Goal: Information Seeking & Learning: Learn about a topic

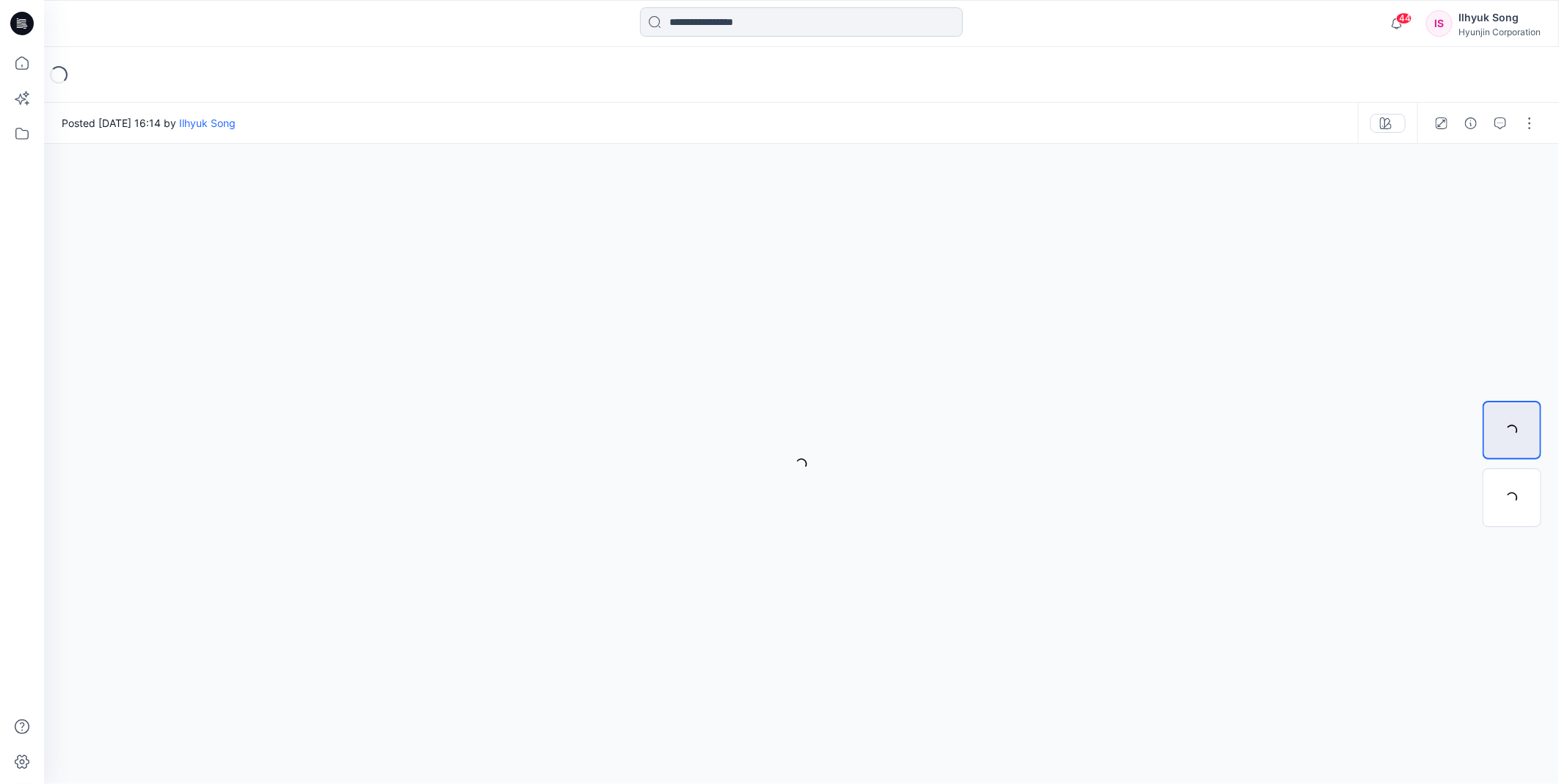
click at [713, 20] on input at bounding box center [802, 22] width 323 height 29
type input "*"
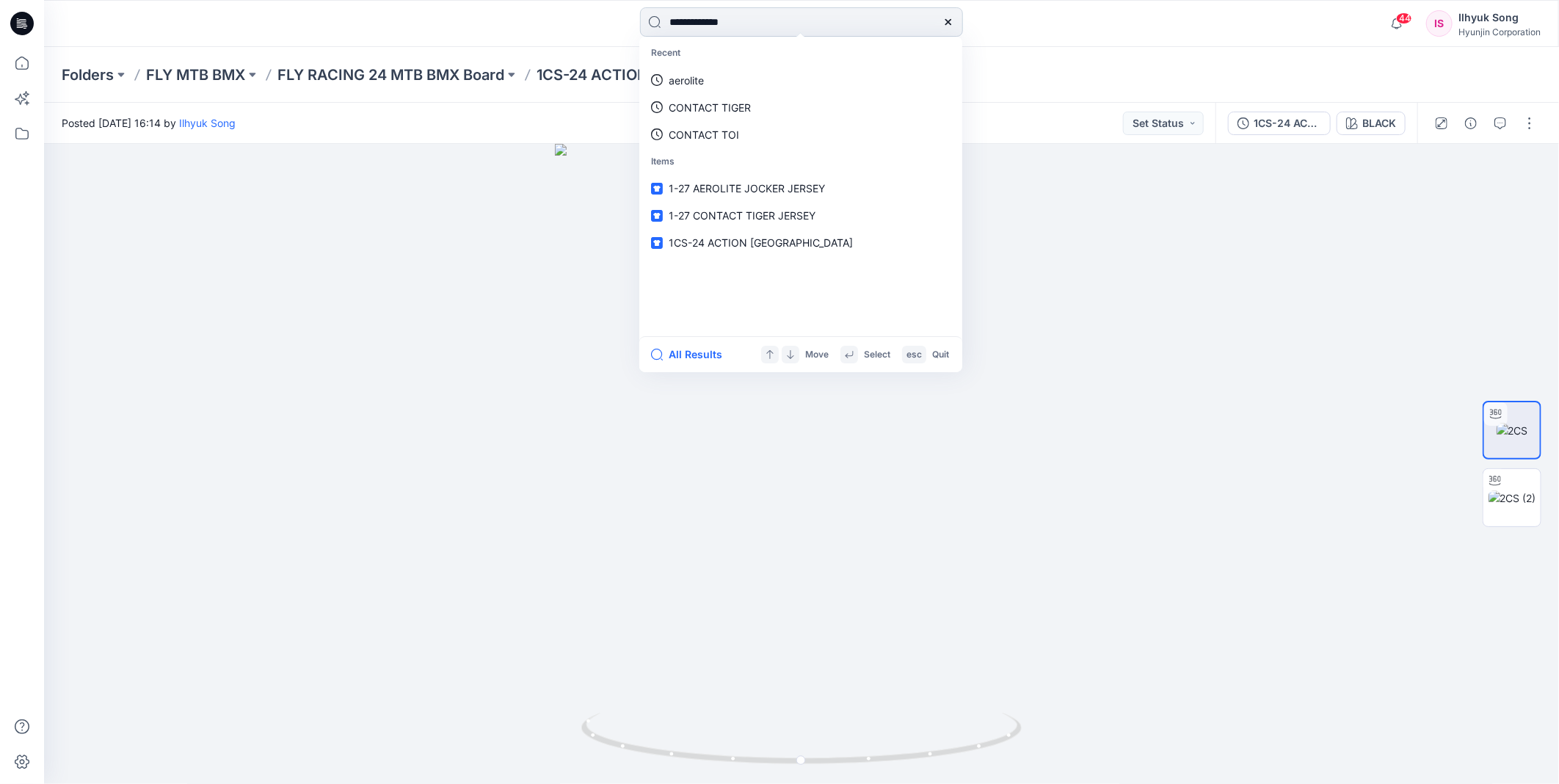
type input "**********"
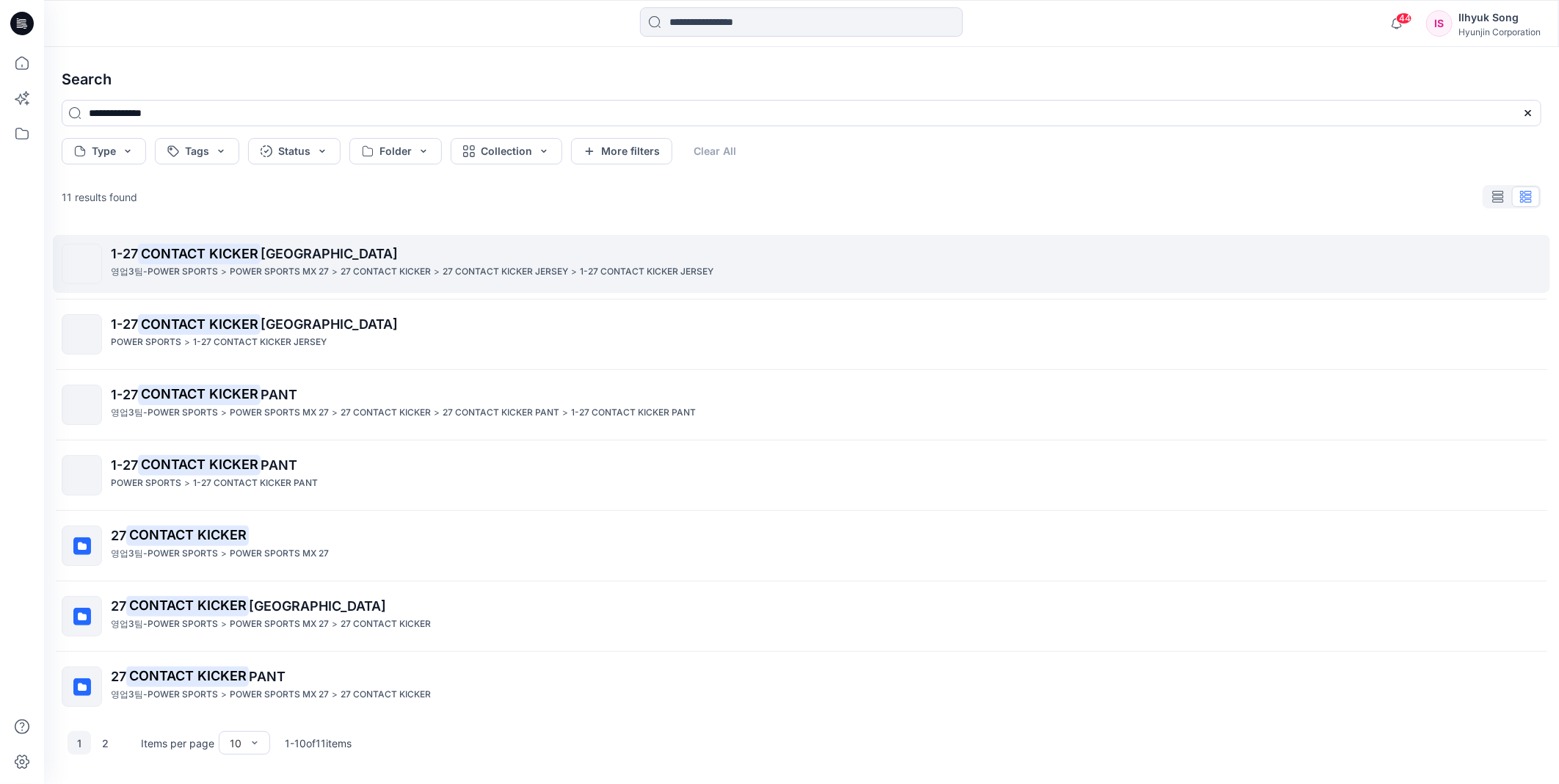
click at [272, 258] on span "[GEOGRAPHIC_DATA]" at bounding box center [329, 254] width 137 height 16
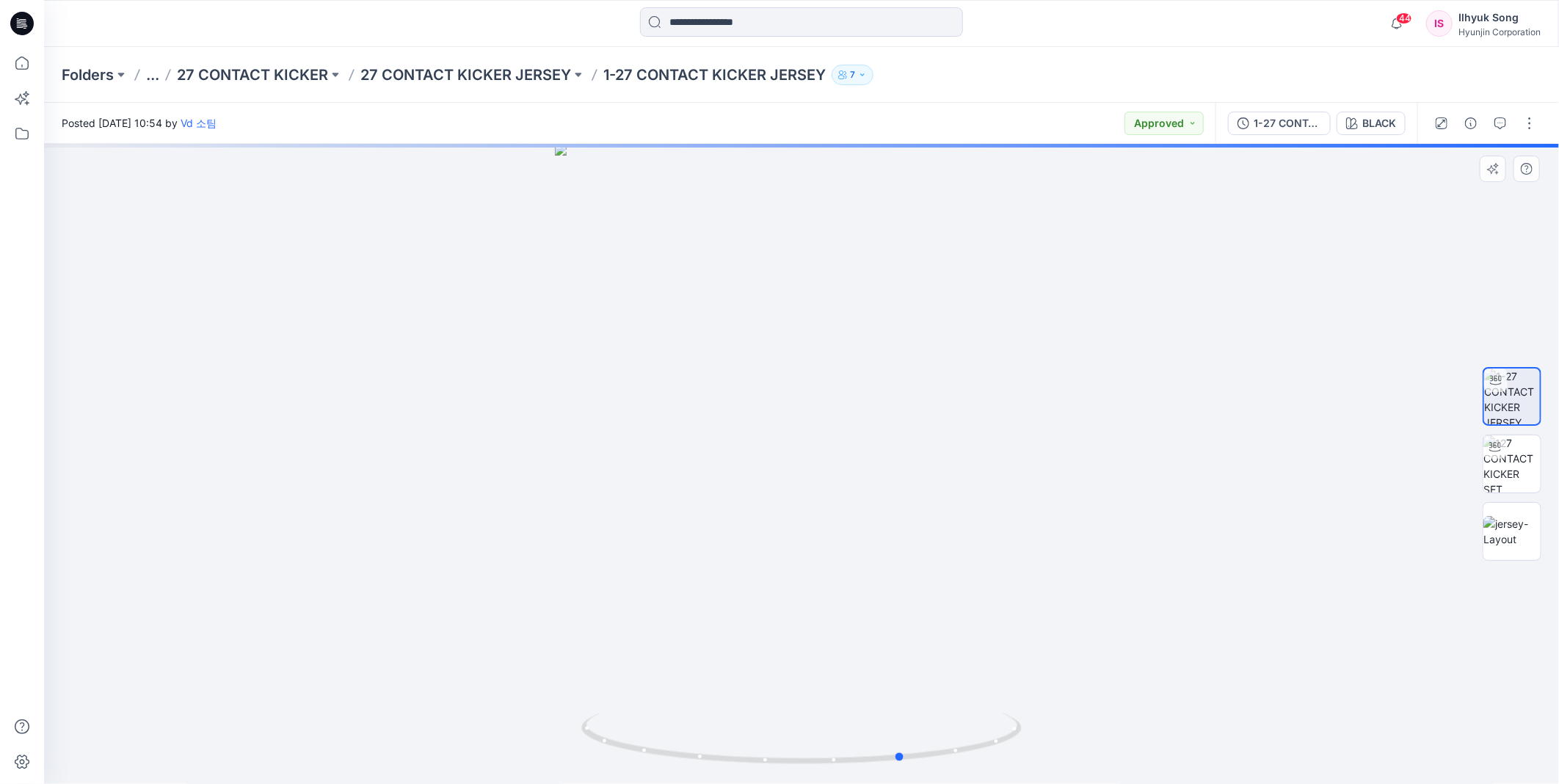
drag, startPoint x: 869, startPoint y: 387, endPoint x: 971, endPoint y: 389, distance: 102.0
click at [971, 389] on div at bounding box center [801, 464] width 1515 height 640
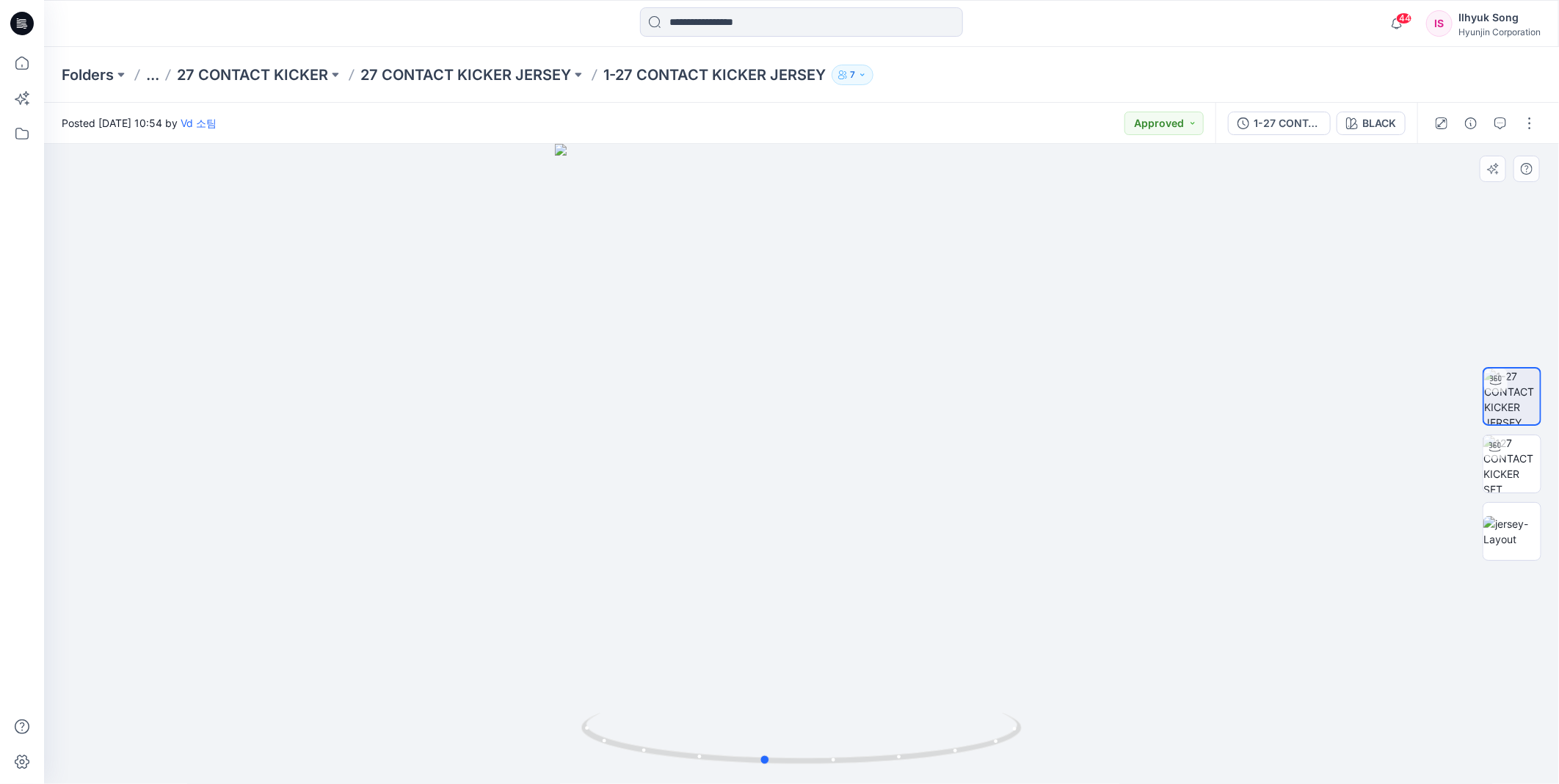
drag, startPoint x: 883, startPoint y: 411, endPoint x: 743, endPoint y: 447, distance: 144.6
click at [731, 443] on div at bounding box center [801, 464] width 1515 height 640
drag, startPoint x: 760, startPoint y: 438, endPoint x: 816, endPoint y: 436, distance: 56.0
click at [816, 436] on div at bounding box center [801, 464] width 1515 height 640
click at [838, 41] on div "44 Notifications [PERSON_NAME] shared 9J-27 F-16 JERSEY-5XL in 27 F-16 JERSEY (…" at bounding box center [801, 23] width 1515 height 47
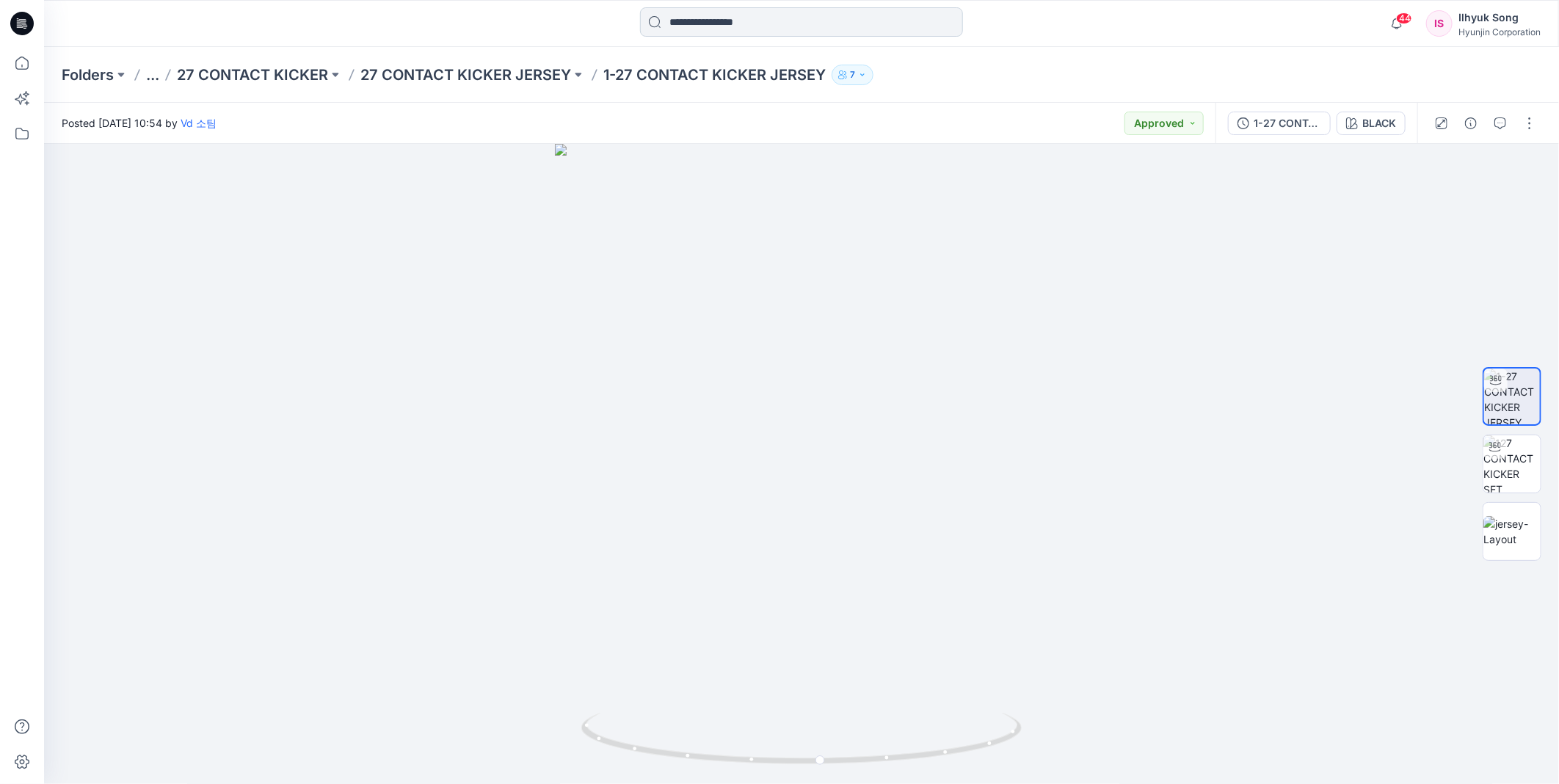
click at [833, 31] on input at bounding box center [802, 22] width 323 height 29
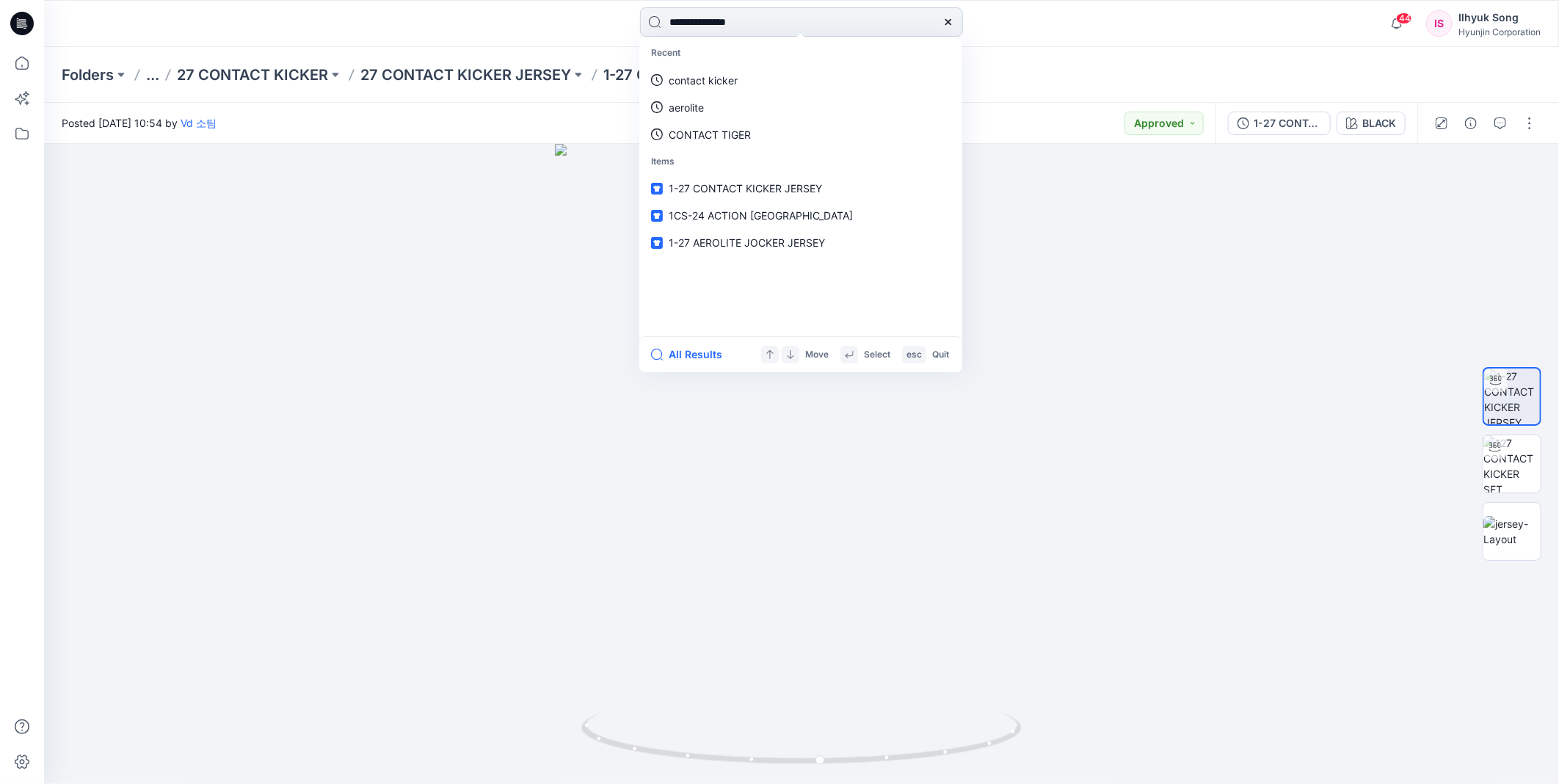
type input "**********"
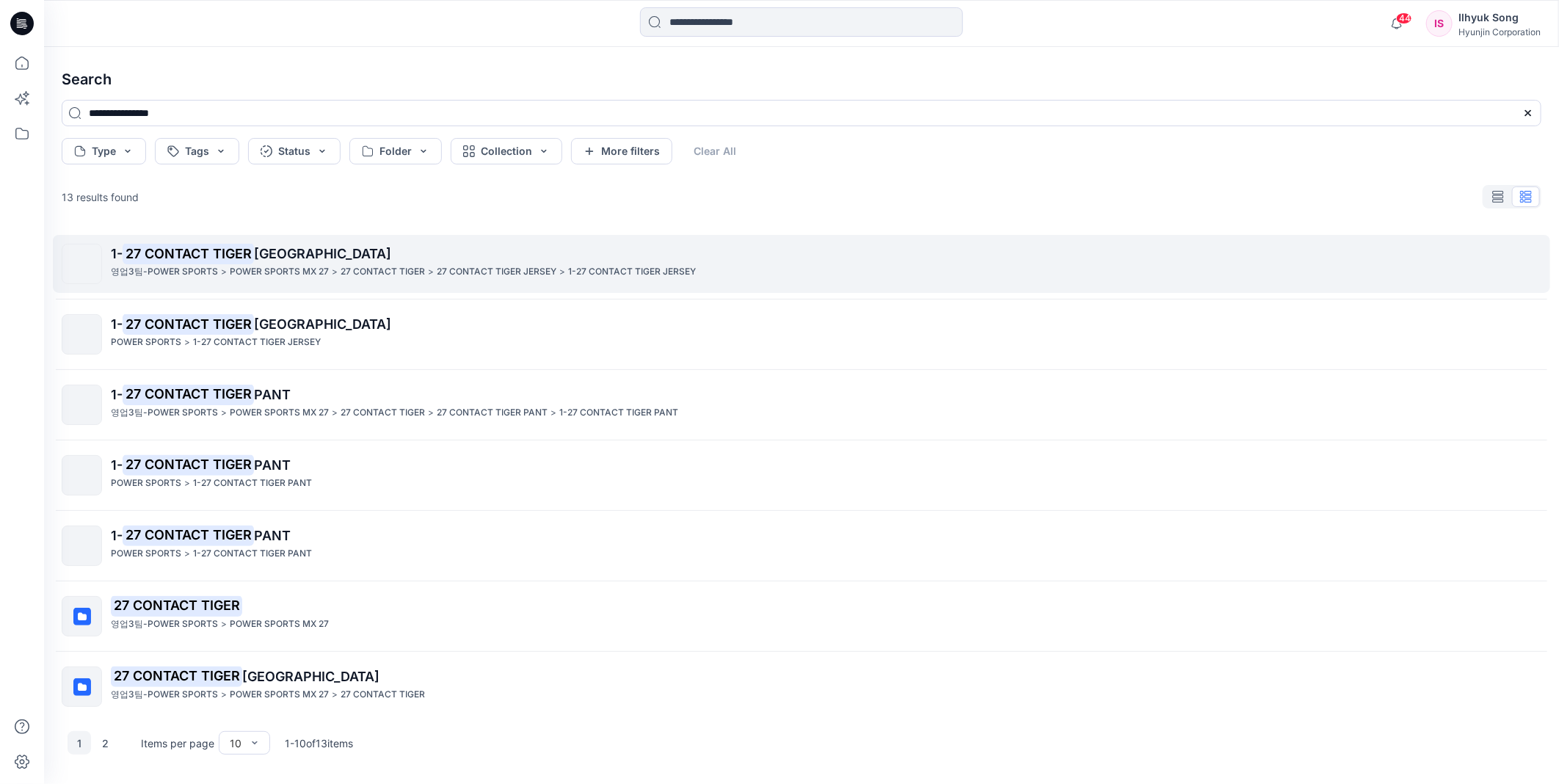
click at [230, 267] on p "POWER SPORTS MX 27" at bounding box center [279, 272] width 99 height 16
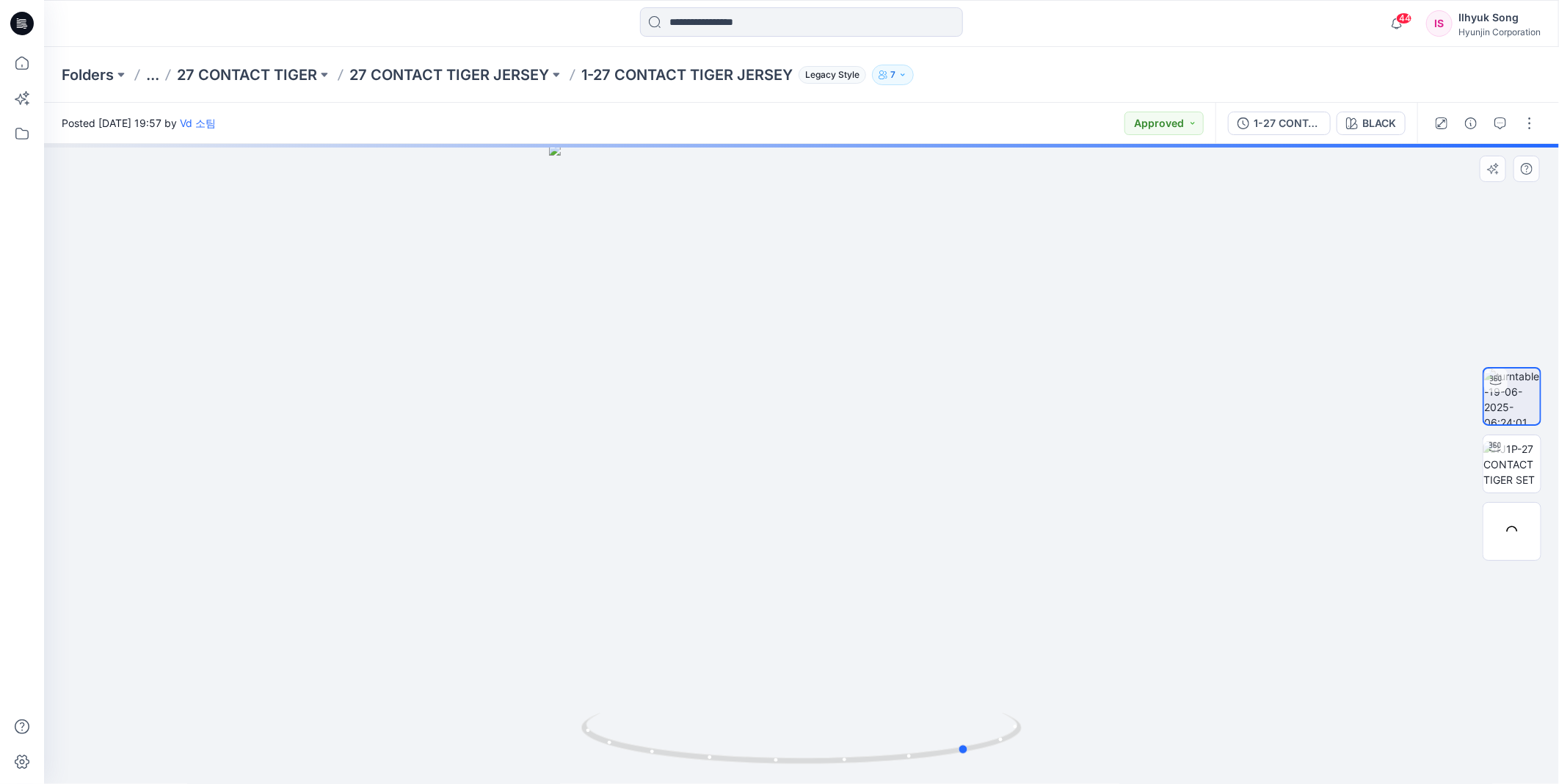
drag, startPoint x: 743, startPoint y: 365, endPoint x: 912, endPoint y: 370, distance: 169.1
click at [912, 371] on div at bounding box center [801, 464] width 1515 height 640
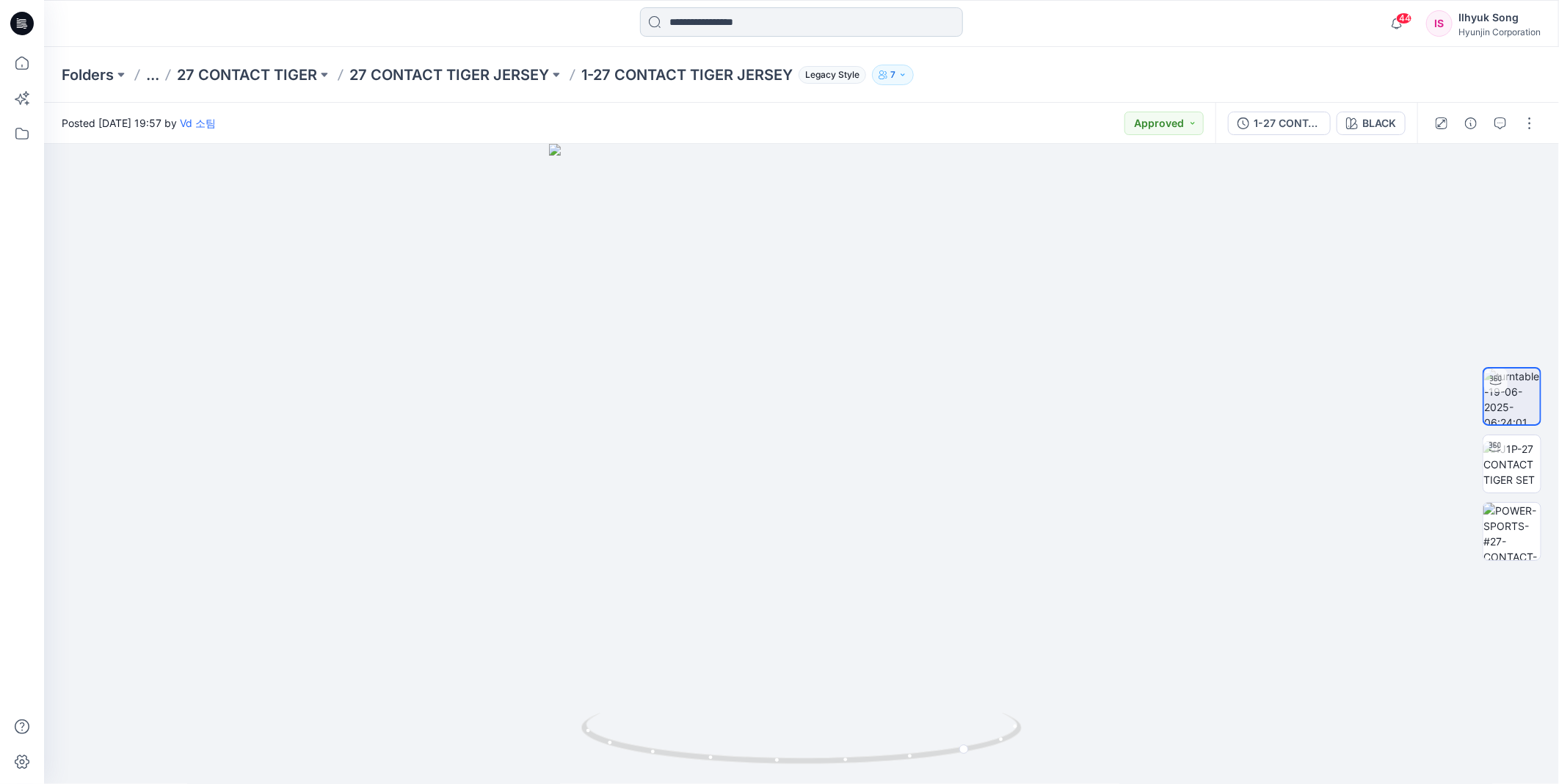
click at [724, 31] on input at bounding box center [802, 22] width 323 height 29
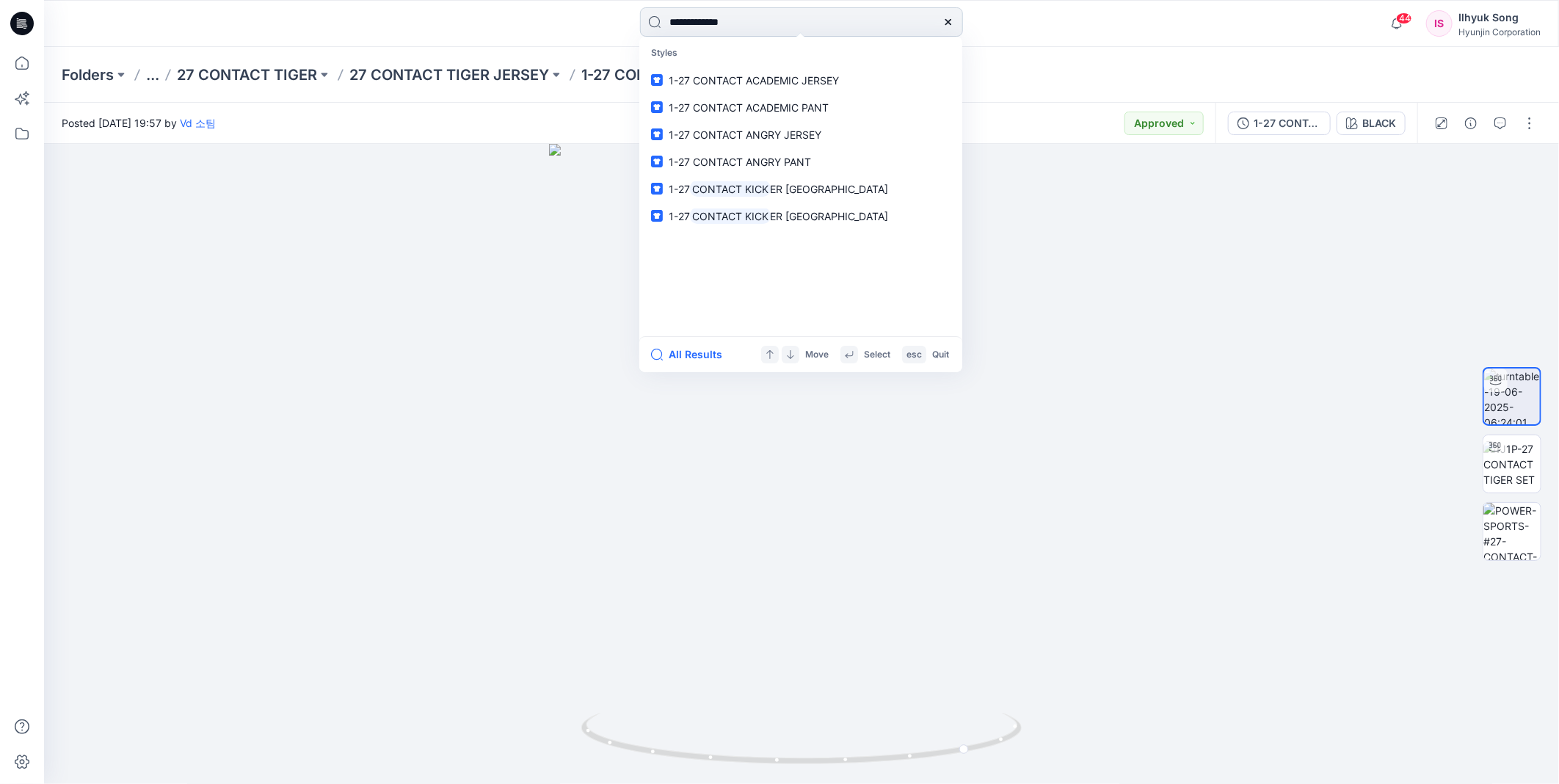
type input "**********"
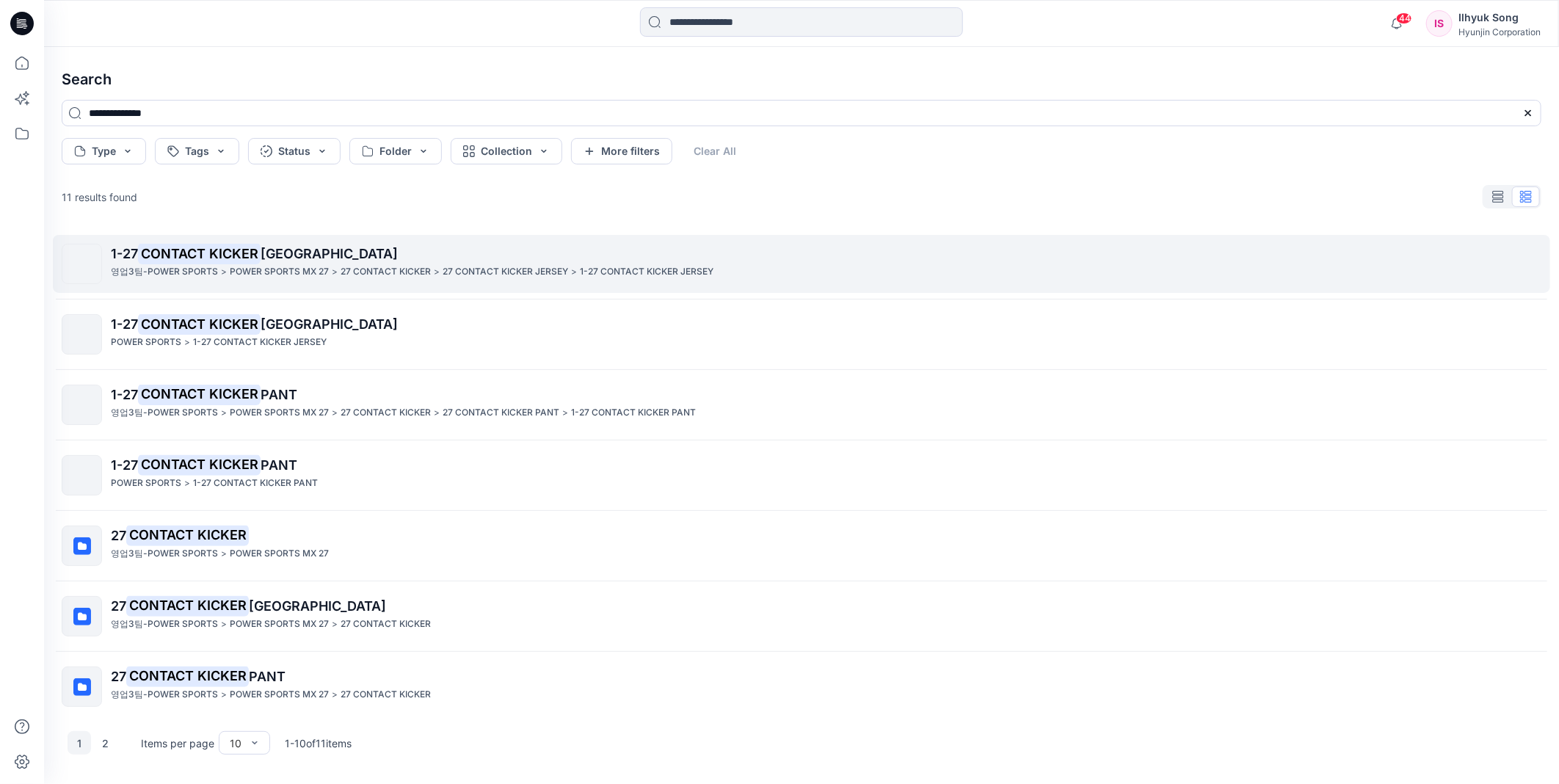
click at [261, 262] on mark "CONTACT KICKER" at bounding box center [199, 253] width 123 height 20
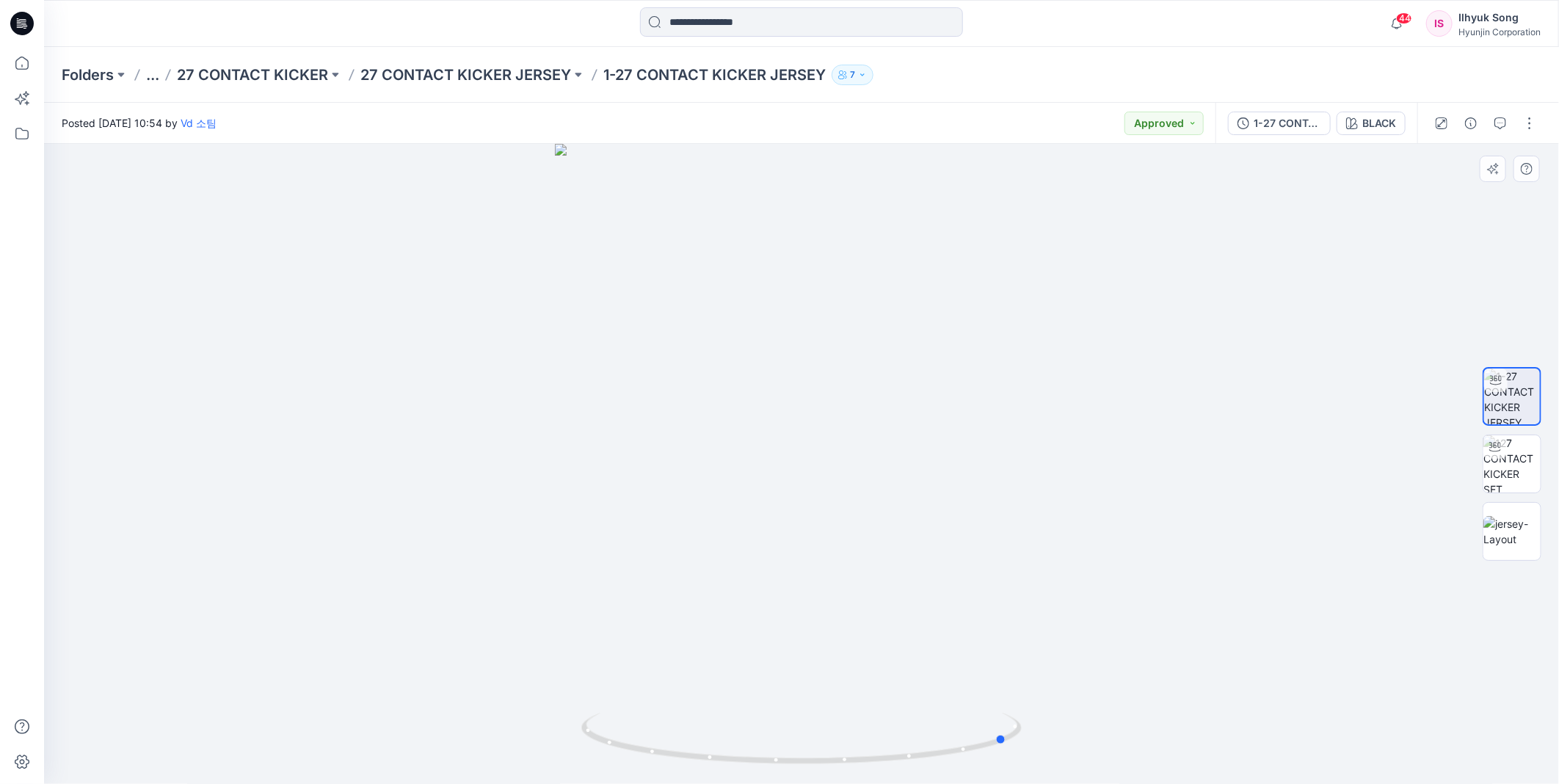
drag, startPoint x: 819, startPoint y: 405, endPoint x: 1155, endPoint y: 381, distance: 336.9
click at [1155, 381] on div at bounding box center [801, 464] width 1515 height 640
drag, startPoint x: 967, startPoint y: 434, endPoint x: 690, endPoint y: 453, distance: 277.7
click at [690, 453] on div at bounding box center [801, 464] width 1515 height 640
drag, startPoint x: 635, startPoint y: 462, endPoint x: 1197, endPoint y: 402, distance: 565.2
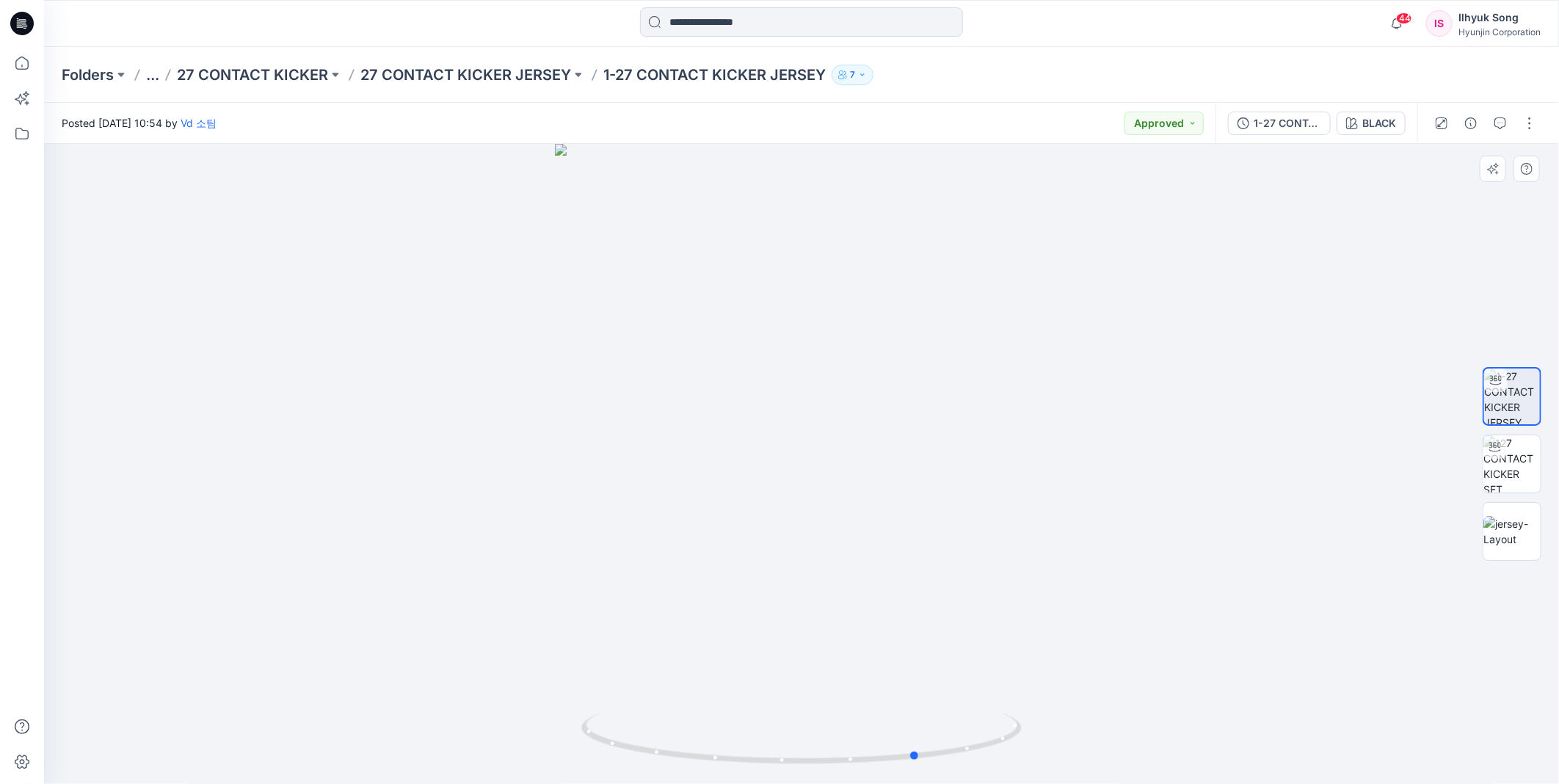
click at [1191, 405] on div at bounding box center [801, 464] width 1515 height 640
drag, startPoint x: 861, startPoint y: 445, endPoint x: 905, endPoint y: 451, distance: 44.4
click at [905, 451] on div at bounding box center [801, 464] width 1515 height 640
